Goal: Contribute content: Add original content to the website for others to see

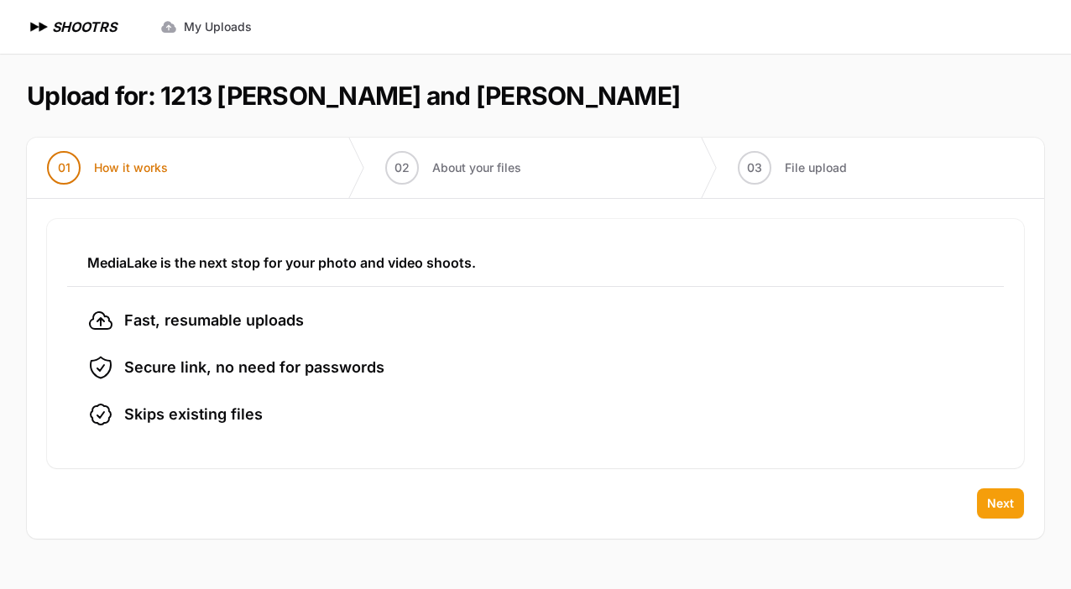
click at [1004, 499] on span "Next" at bounding box center [1000, 503] width 27 height 17
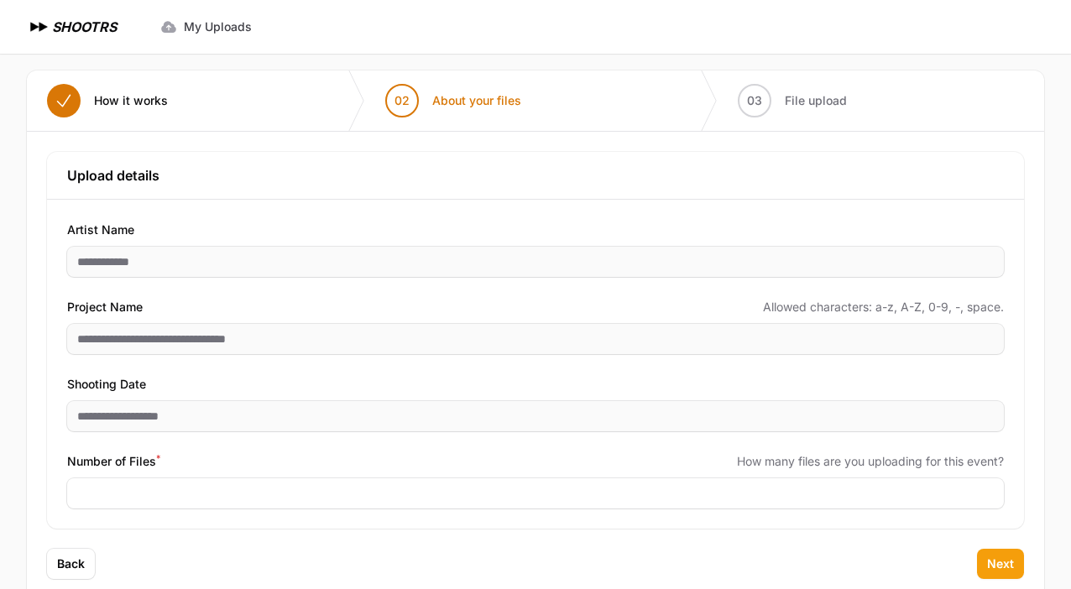
scroll to position [104, 0]
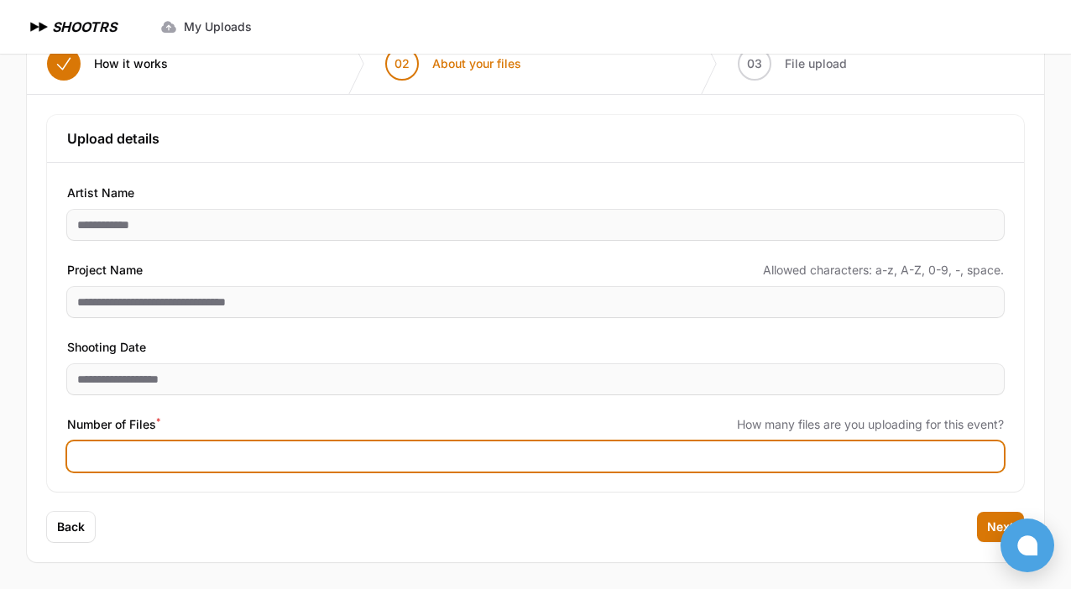
click at [284, 461] on input "Number of Files *" at bounding box center [535, 457] width 937 height 30
type input "****"
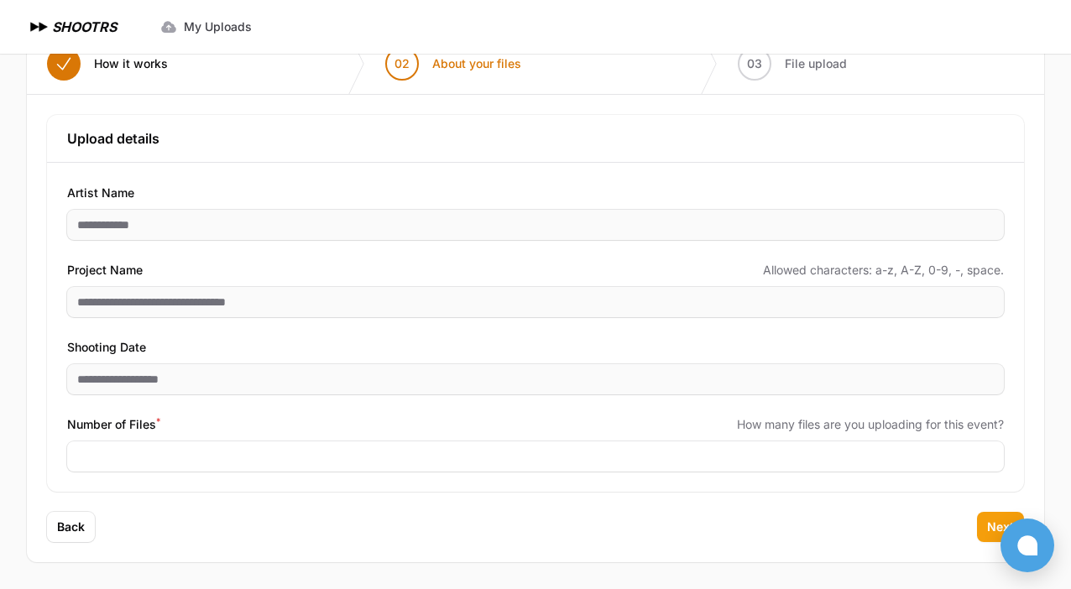
click at [991, 515] on button "Next" at bounding box center [1000, 527] width 47 height 30
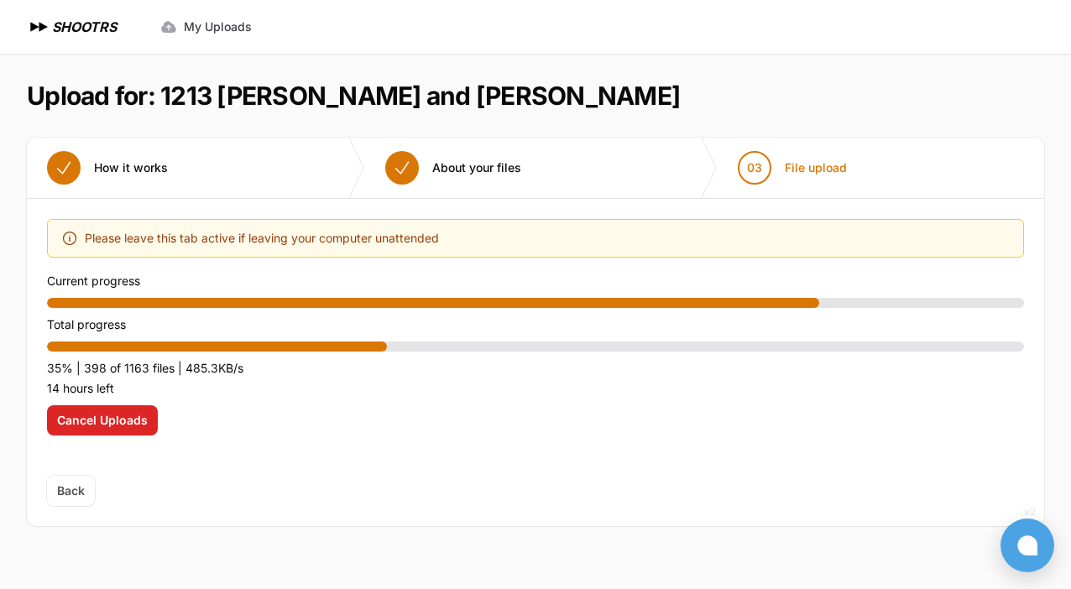
drag, startPoint x: 604, startPoint y: 97, endPoint x: 165, endPoint y: 108, distance: 439.2
click at [165, 108] on header "Upload for: 1213 [PERSON_NAME] and [PERSON_NAME]" at bounding box center [535, 96] width 1017 height 30
copy h1 "1213 [PERSON_NAME] and [PERSON_NAME]"
